Goal: Book appointment/travel/reservation

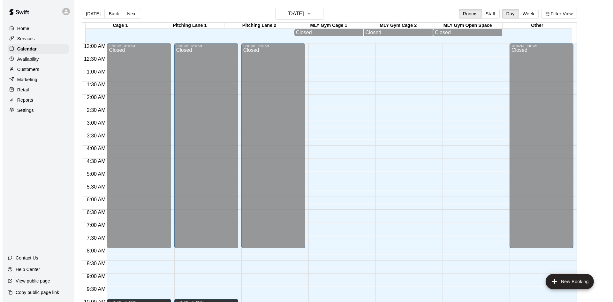
scroll to position [349, 0]
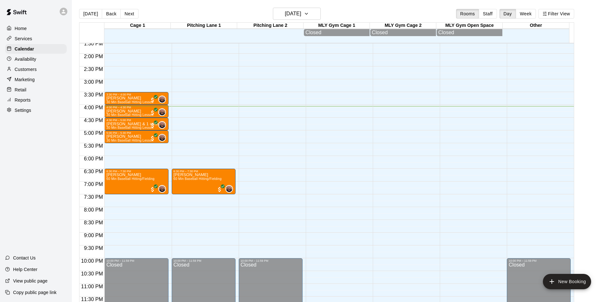
click at [141, 146] on div "12:00 AM – 8:00 AM Closed 10:00 AM – 11:30 AM Meeting w [PERSON_NAME] Skyhawks …" at bounding box center [136, 2] width 64 height 613
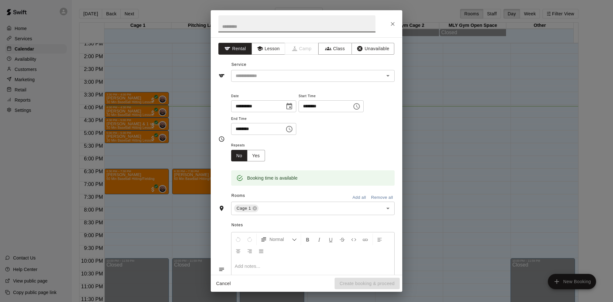
click at [293, 128] on icon "Choose time, selected time is 6:00 PM" at bounding box center [289, 129] width 8 height 8
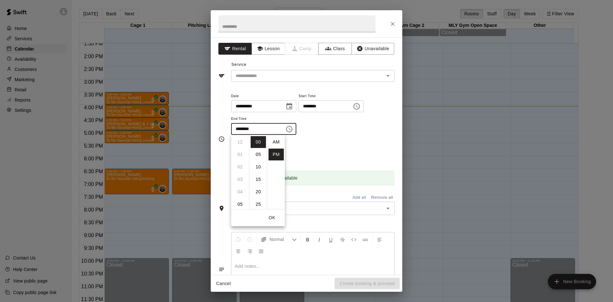
scroll to position [11, 0]
click at [255, 183] on li "30" at bounding box center [258, 185] width 15 height 12
type input "********"
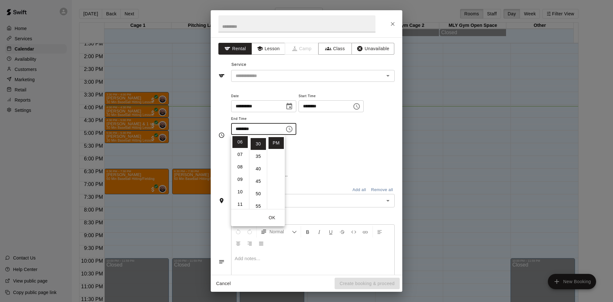
scroll to position [75, 0]
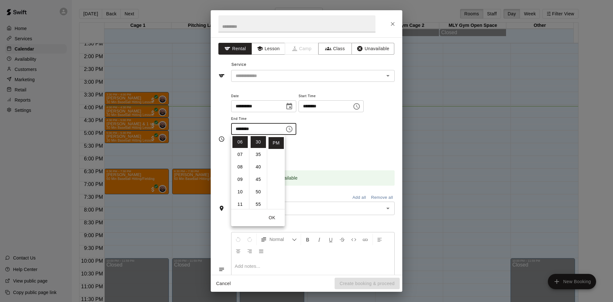
click at [348, 136] on div "**********" at bounding box center [312, 116] width 163 height 49
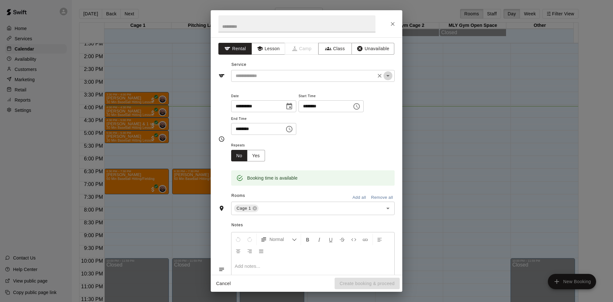
click at [386, 76] on icon "Open" at bounding box center [387, 76] width 3 height 2
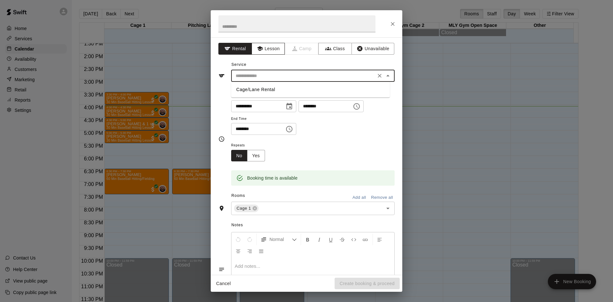
click at [263, 47] on button "Lesson" at bounding box center [269, 49] width 34 height 12
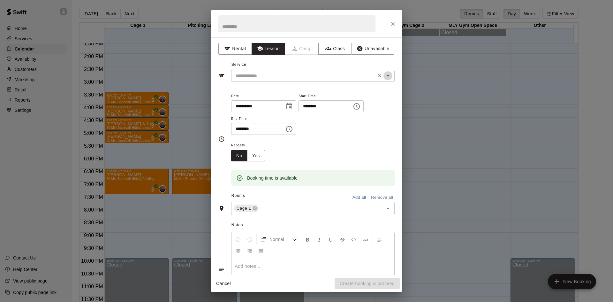
click at [384, 76] on icon "Open" at bounding box center [388, 76] width 8 height 8
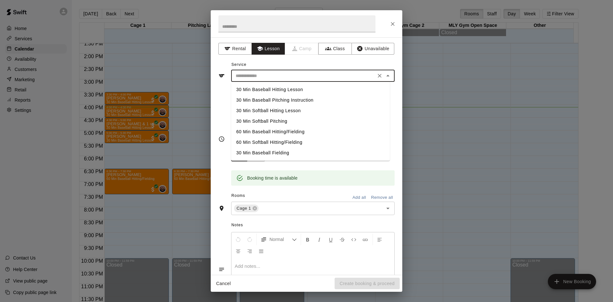
click at [291, 131] on li "60 Min Baseball Hitting/Fielding" at bounding box center [310, 131] width 159 height 11
type input "**********"
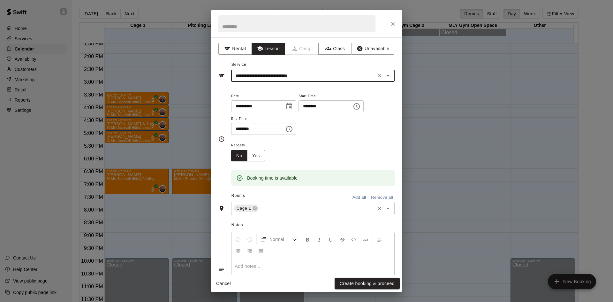
click at [386, 208] on icon "Open" at bounding box center [387, 209] width 3 height 2
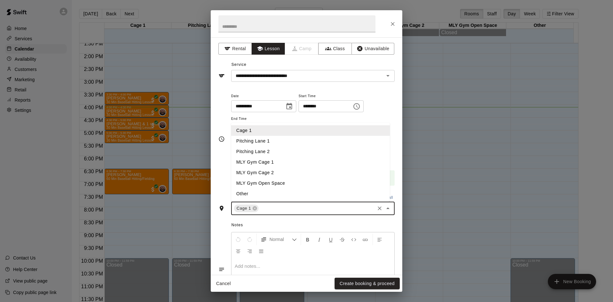
click at [283, 142] on li "Pitching Lane 1" at bounding box center [310, 141] width 159 height 11
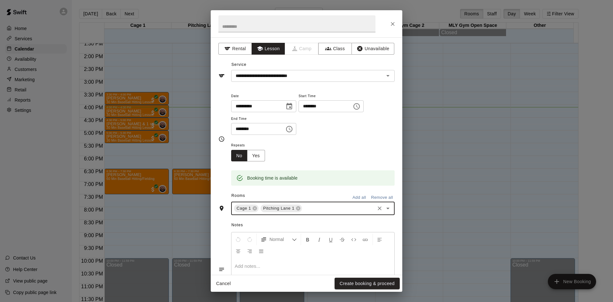
scroll to position [43, 0]
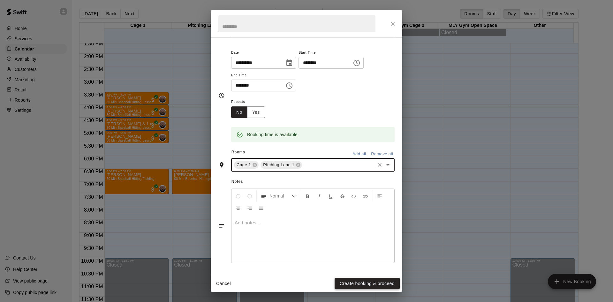
click at [361, 233] on button "Create booking & proceed" at bounding box center [367, 283] width 65 height 12
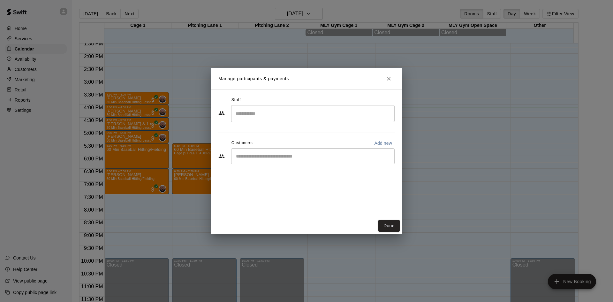
click at [292, 105] on div "​" at bounding box center [312, 113] width 163 height 17
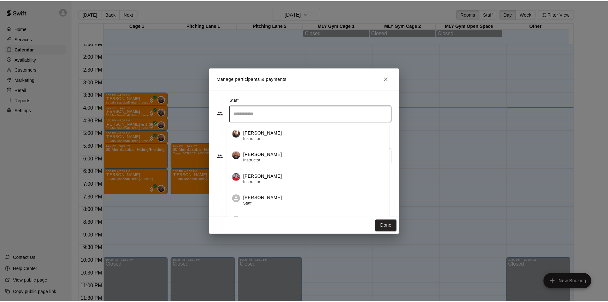
scroll to position [96, 0]
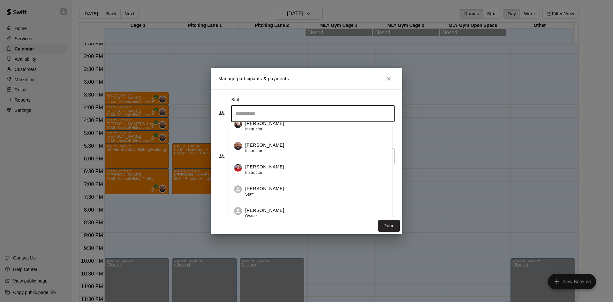
click at [278, 149] on div "[PERSON_NAME] Instructor" at bounding box center [316, 148] width 142 height 12
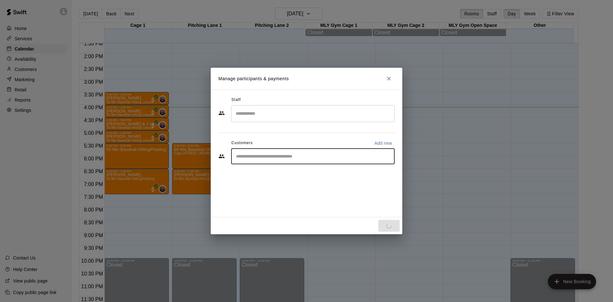
click at [275, 157] on input "Start typing to search customers..." at bounding box center [313, 156] width 158 height 6
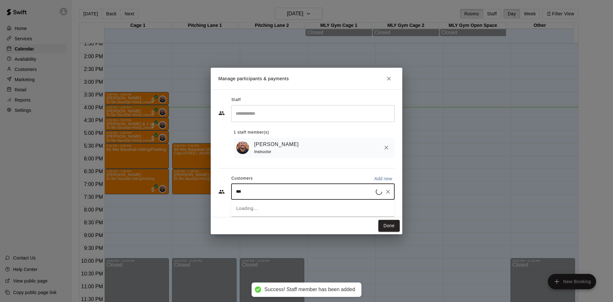
type input "****"
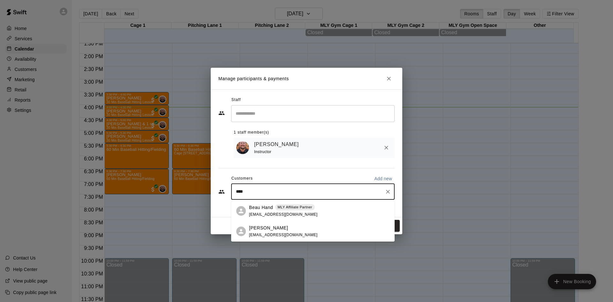
click at [272, 233] on span "[EMAIL_ADDRESS][DOMAIN_NAME]" at bounding box center [283, 234] width 69 height 4
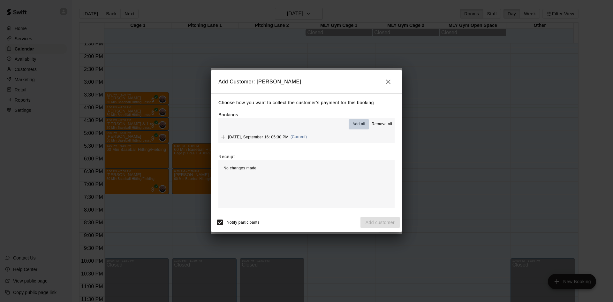
click at [359, 123] on span "Add all" at bounding box center [358, 124] width 13 height 6
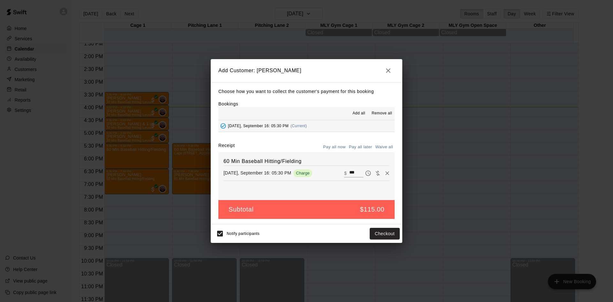
click at [365, 146] on button "Pay all later" at bounding box center [360, 147] width 26 height 10
click at [381, 229] on button "Add customer" at bounding box center [379, 234] width 39 height 12
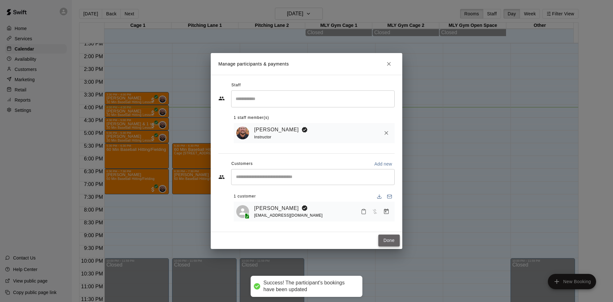
click at [389, 233] on button "Done" at bounding box center [388, 240] width 21 height 12
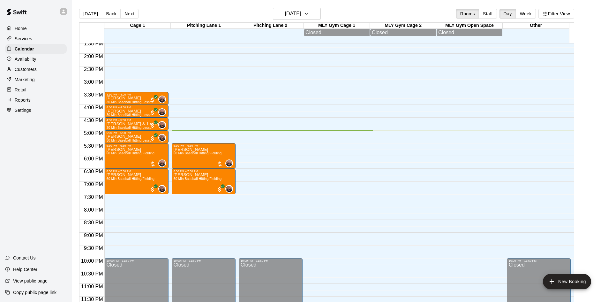
drag, startPoint x: 2, startPoint y: 62, endPoint x: 20, endPoint y: 60, distance: 18.3
click at [3, 62] on div "Home Services Calendar Availability Customers Marketing Retail Reports Settings" at bounding box center [36, 69] width 72 height 93
